Goal: Navigation & Orientation: Find specific page/section

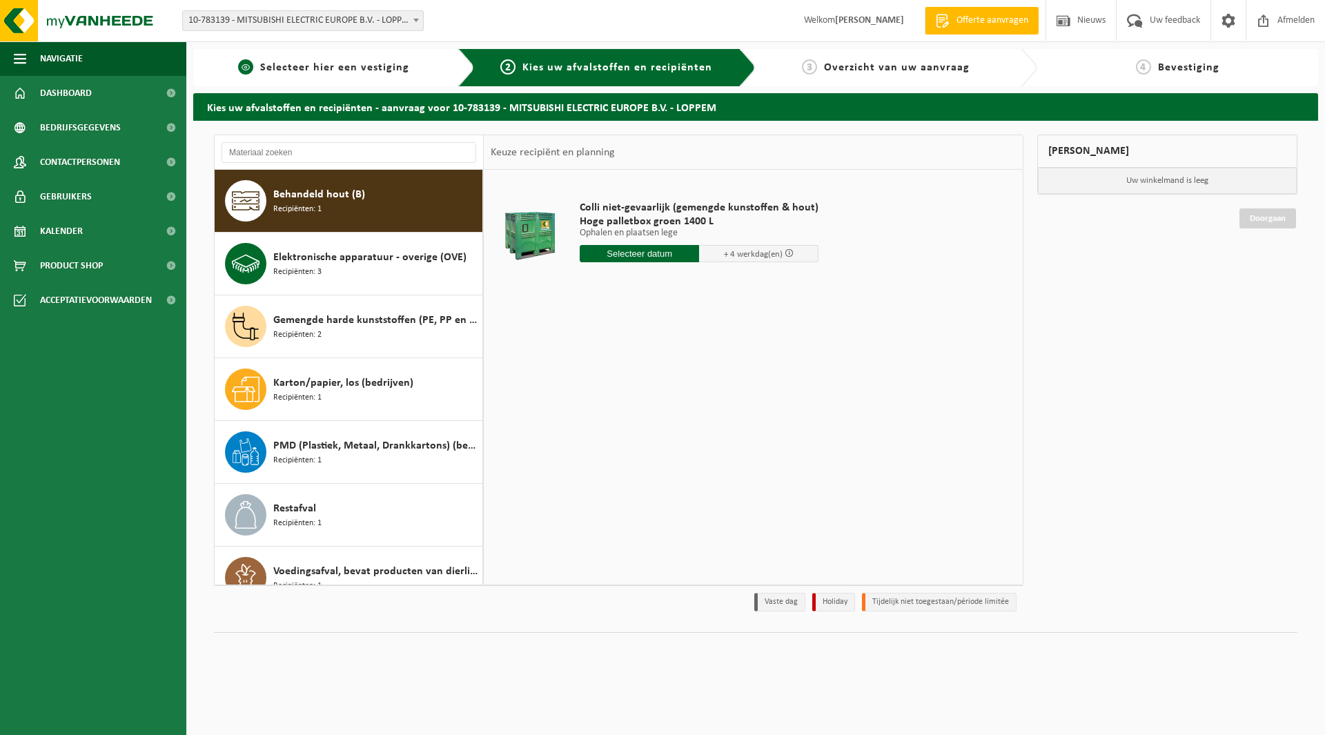
click at [335, 63] on span "Selecteer hier een vestiging" at bounding box center [334, 67] width 149 height 11
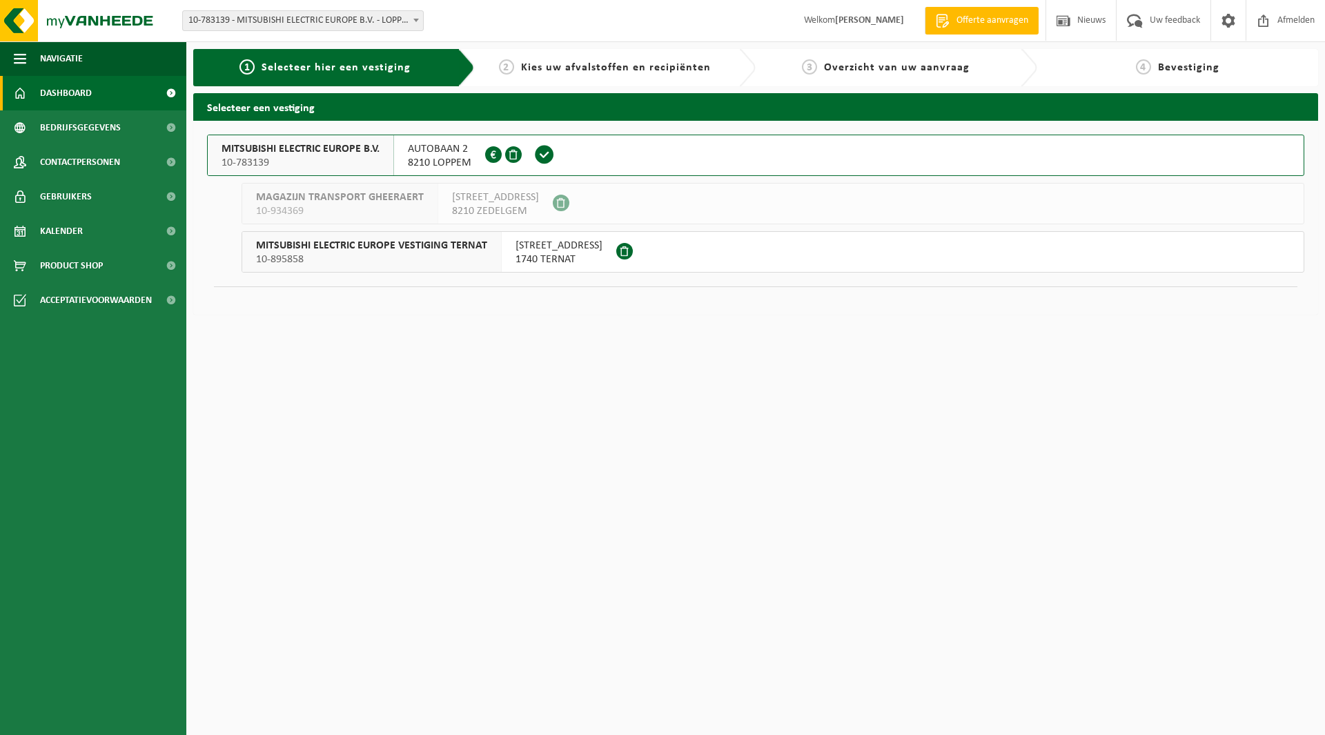
click at [48, 92] on span "Dashboard" at bounding box center [66, 93] width 52 height 34
